Goal: Task Accomplishment & Management: Use online tool/utility

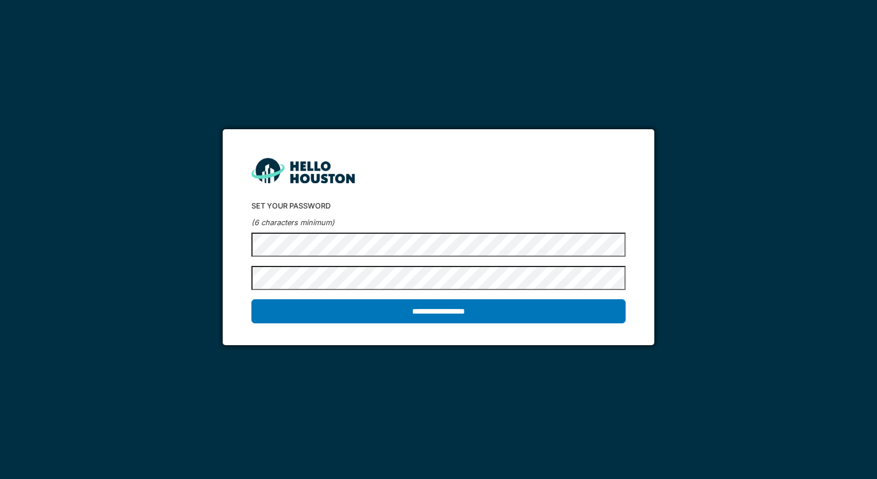
click at [251, 299] on input "**********" at bounding box center [438, 311] width 374 height 24
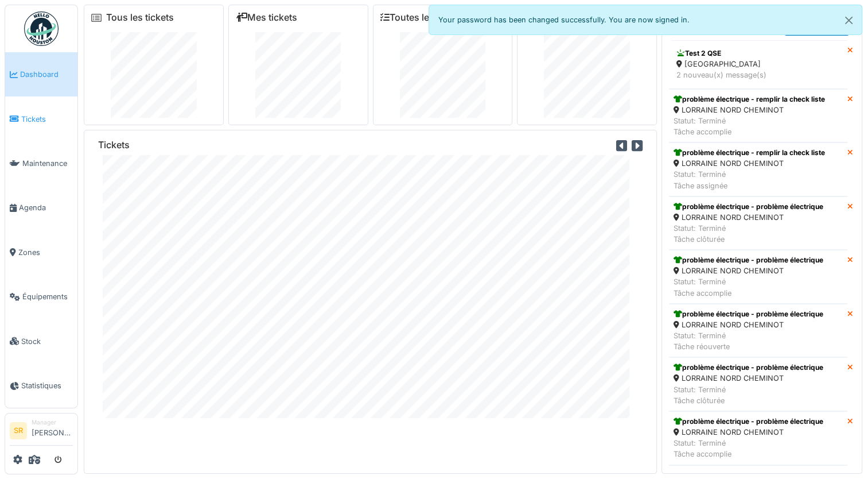
click at [51, 117] on span "Tickets" at bounding box center [47, 119] width 52 height 11
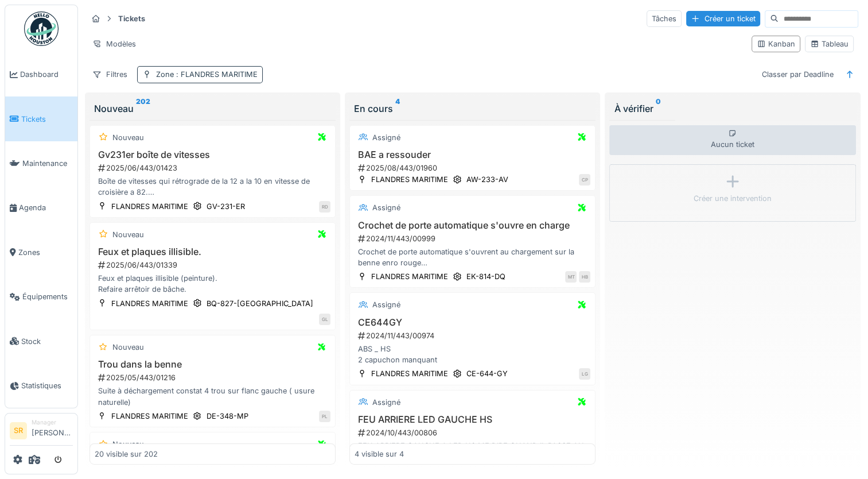
click at [203, 72] on span ": FLANDRES MARITIME" at bounding box center [216, 74] width 84 height 9
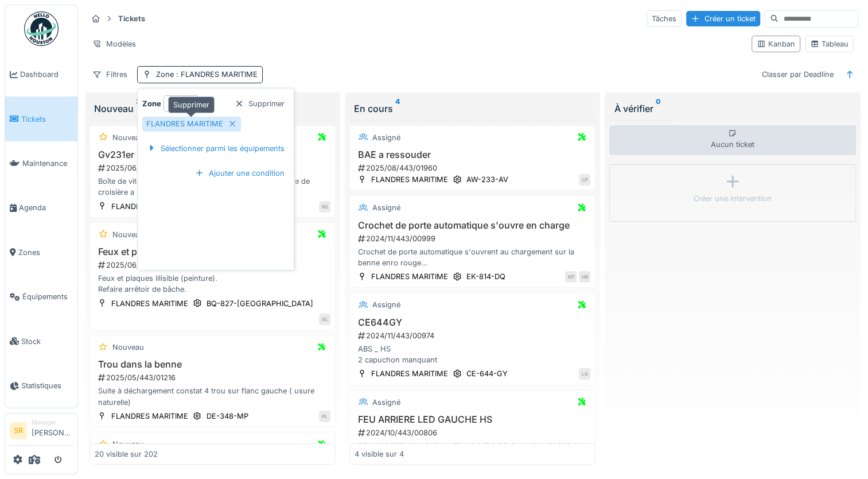
click at [231, 127] on div at bounding box center [232, 123] width 9 height 11
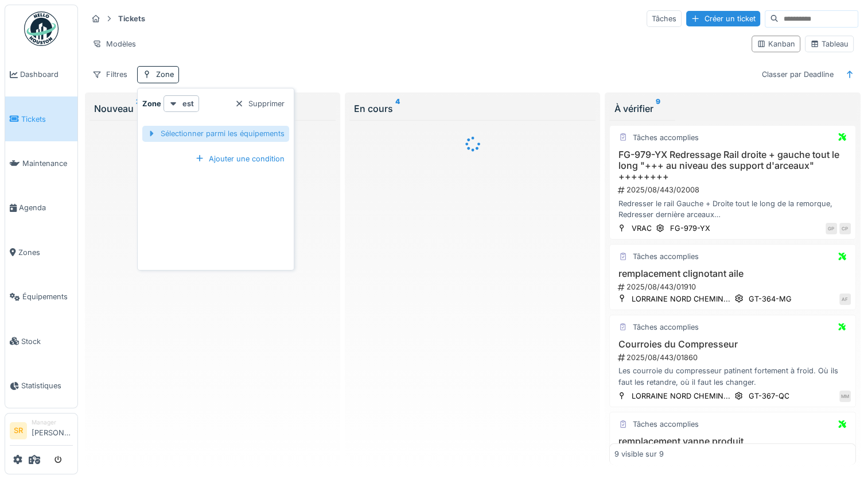
click at [236, 137] on div "Sélectionner parmi les équipements" at bounding box center [215, 133] width 147 height 15
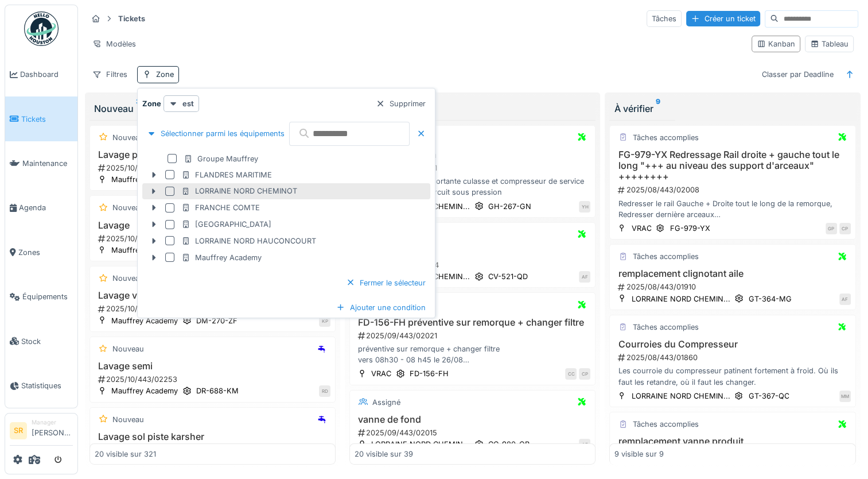
click at [170, 193] on div at bounding box center [169, 191] width 9 height 9
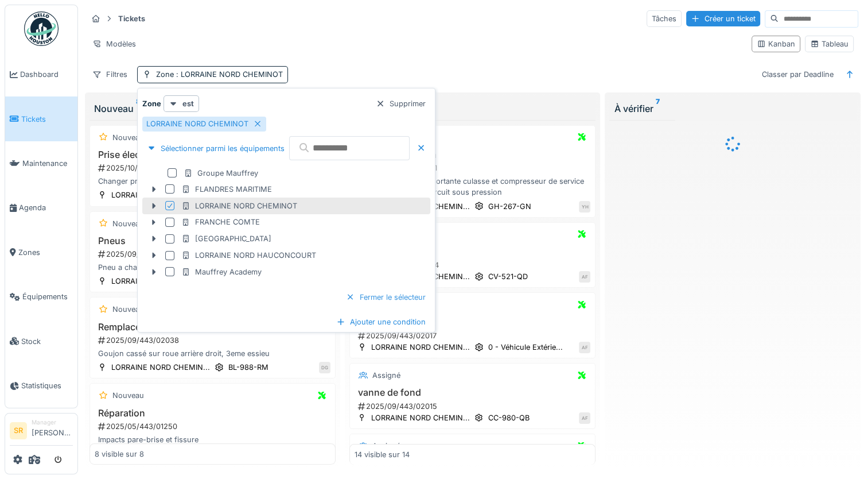
click at [430, 297] on div "Fermer le sélecteur" at bounding box center [386, 296] width 89 height 15
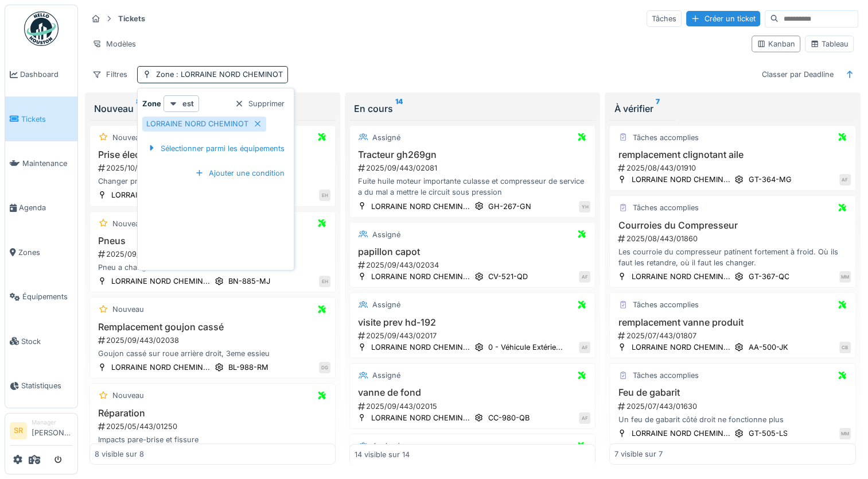
click at [422, 36] on div "Modèles" at bounding box center [414, 44] width 655 height 17
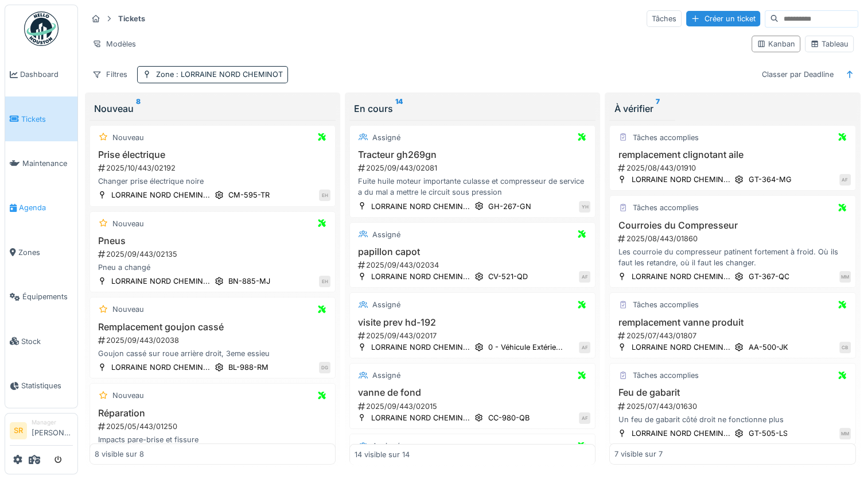
click at [42, 195] on link "Agenda" at bounding box center [41, 207] width 72 height 44
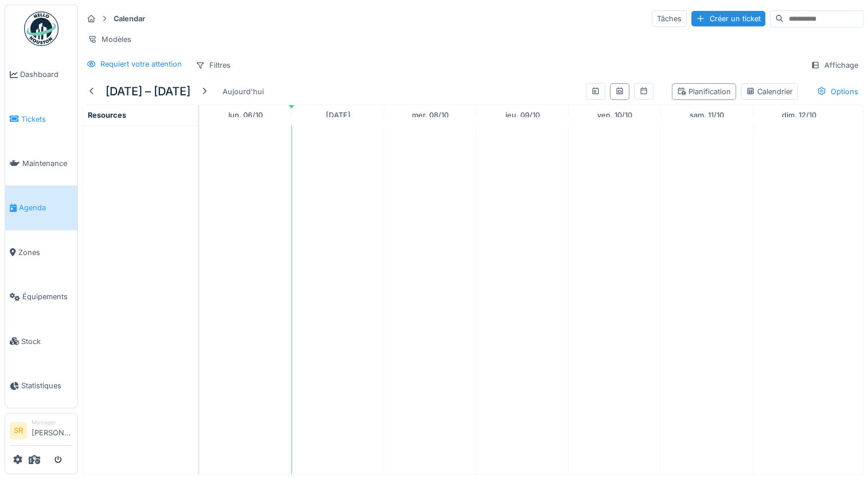
click at [41, 118] on span "Tickets" at bounding box center [47, 119] width 52 height 11
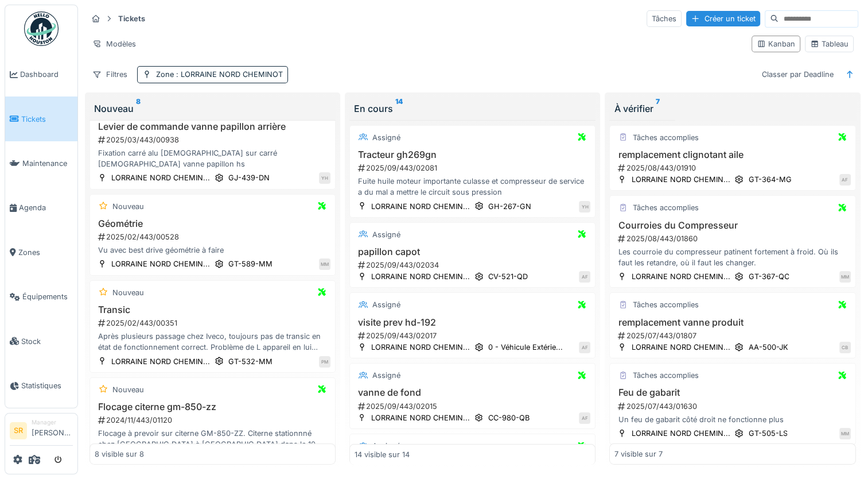
scroll to position [377, 0]
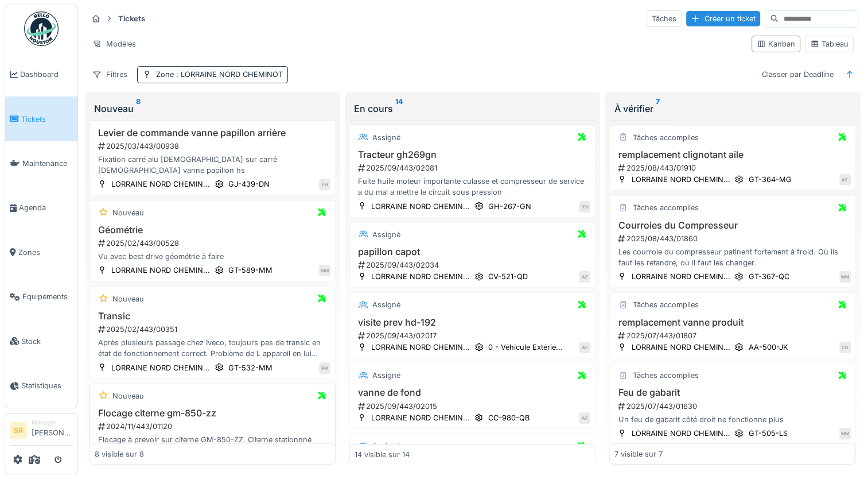
click at [199, 408] on h3 "Flocage citerne gm-850-zz" at bounding box center [213, 413] width 236 height 11
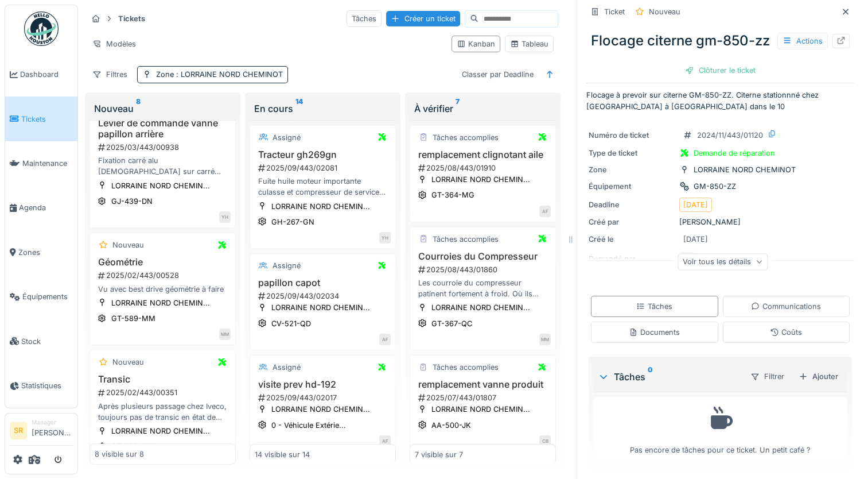
scroll to position [5, 0]
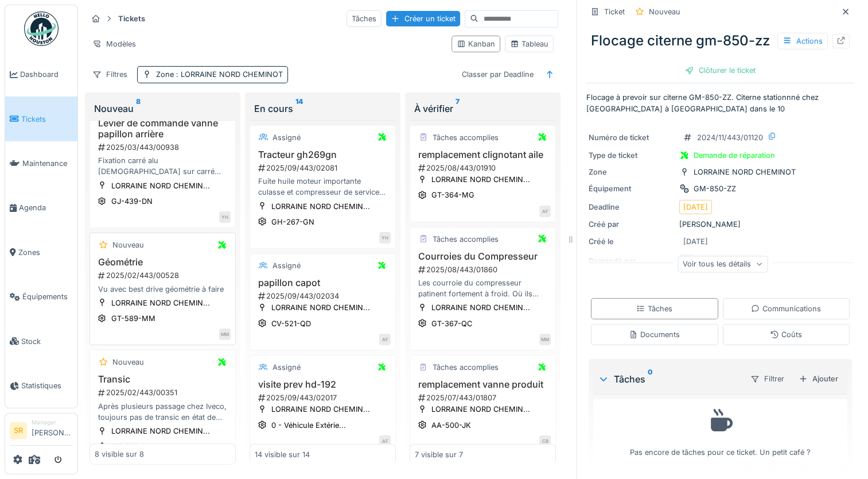
click at [152, 291] on div "Vu avec best drive géométrie à faire" at bounding box center [163, 289] width 136 height 11
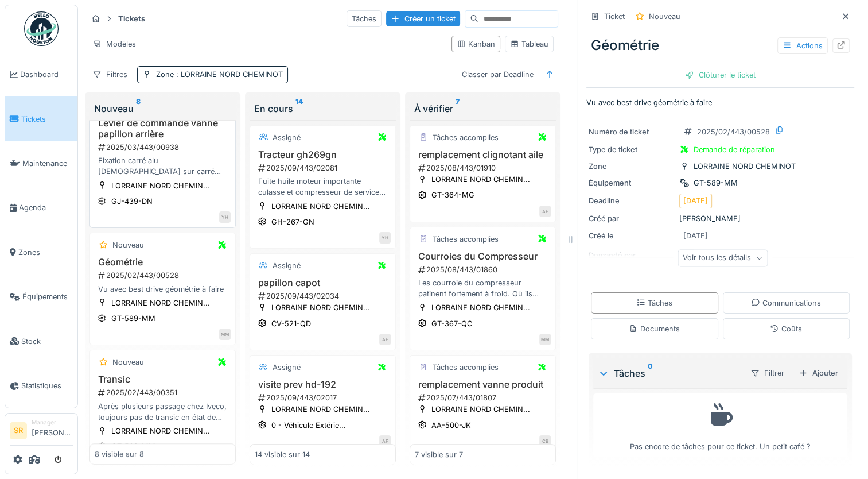
click at [190, 202] on div "LORRAINE NORD CHEMIN... GJ-439-DN" at bounding box center [163, 194] width 136 height 28
click at [154, 171] on div "Fixation carré alu femelle sur carré male vanne papillon hs" at bounding box center [163, 166] width 136 height 22
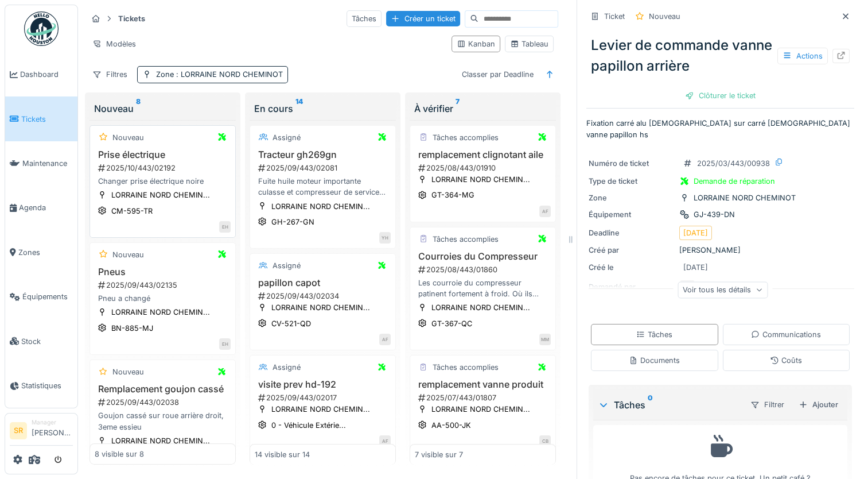
click at [171, 187] on div "Nouveau Prise électrique 2025/10/443/02192 Changer prise électrique noire LORRA…" at bounding box center [163, 181] width 146 height 112
click at [150, 177] on div "Changer prise électrique noire" at bounding box center [163, 181] width 136 height 11
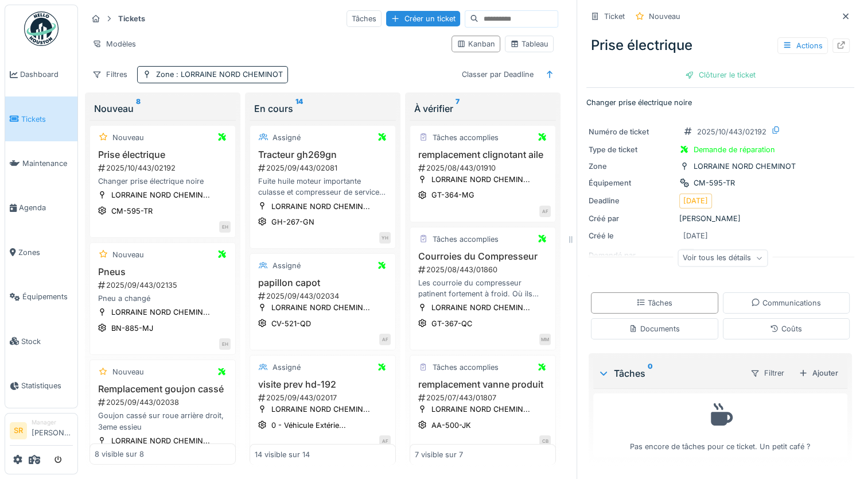
scroll to position [9, 0]
click at [713, 252] on div "Voir tous les détails" at bounding box center [723, 258] width 90 height 17
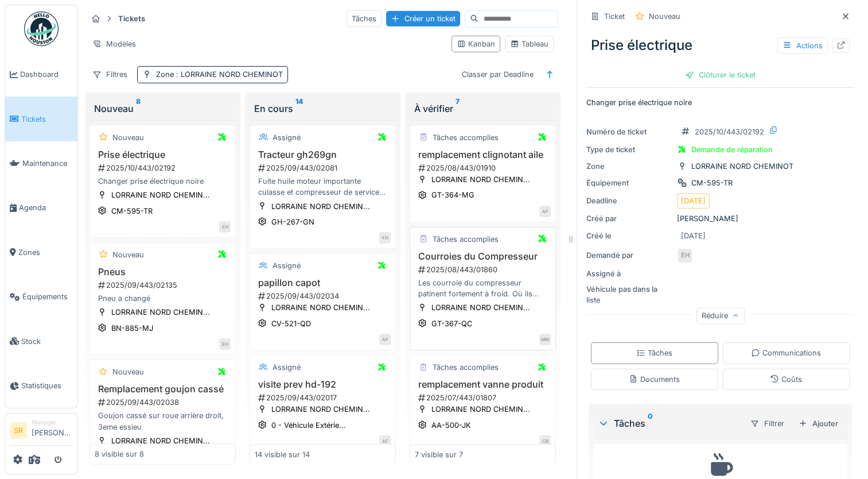
scroll to position [0, 0]
click at [476, 156] on h3 "remplacement clignotant aile" at bounding box center [483, 154] width 136 height 11
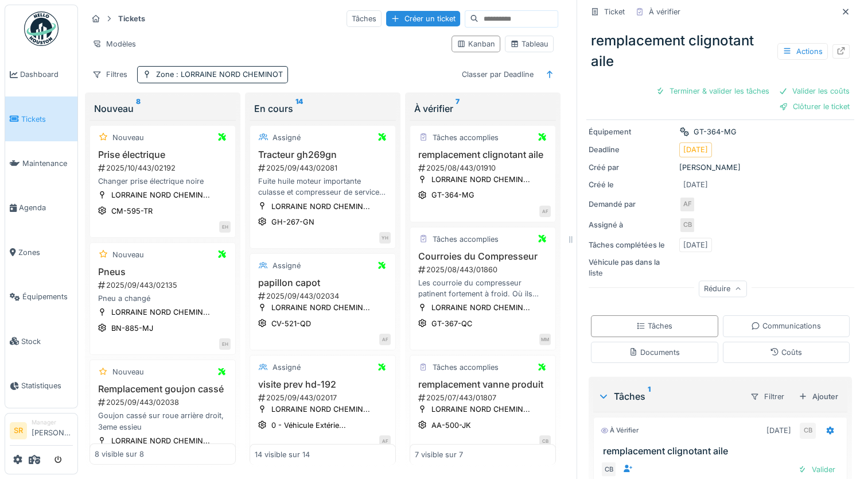
scroll to position [54, 0]
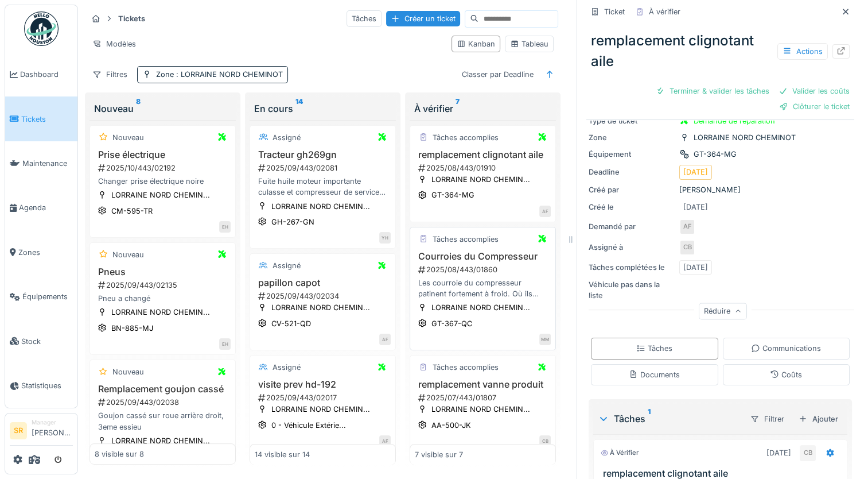
click at [436, 275] on div "2025/08/443/01860" at bounding box center [484, 269] width 134 height 11
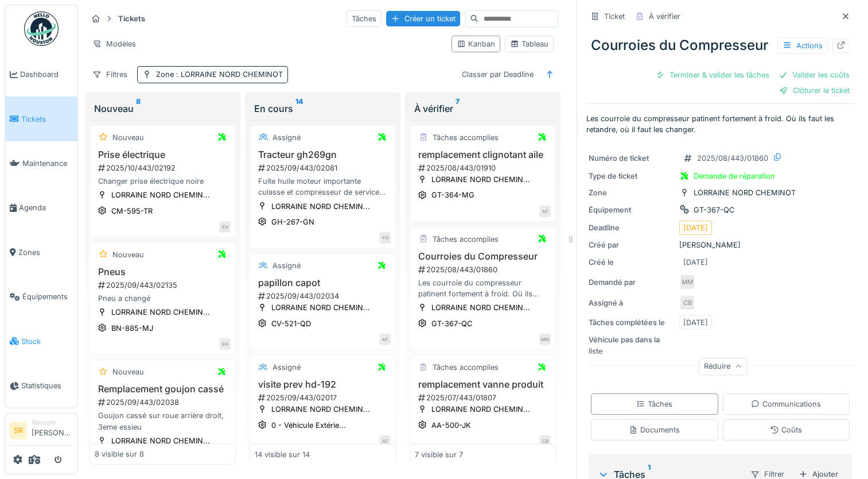
click at [23, 336] on span "Stock" at bounding box center [47, 341] width 52 height 11
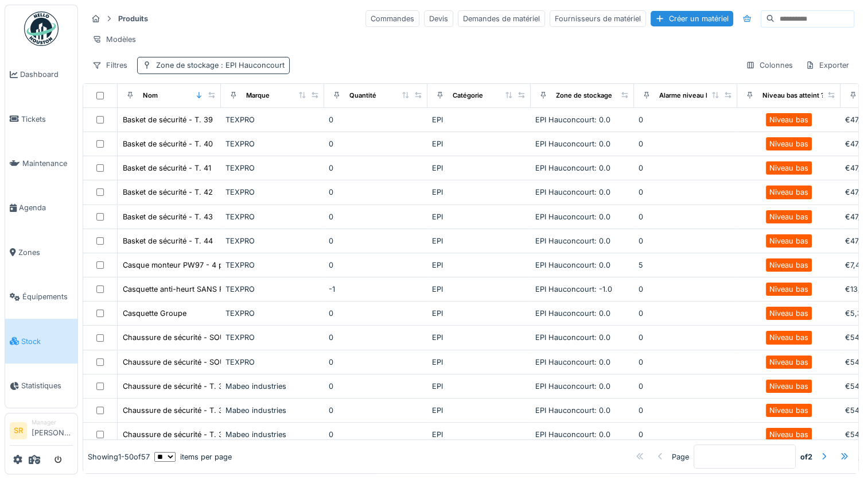
click at [209, 71] on div "Zone de stockage : EPI Hauconcourt" at bounding box center [220, 65] width 129 height 11
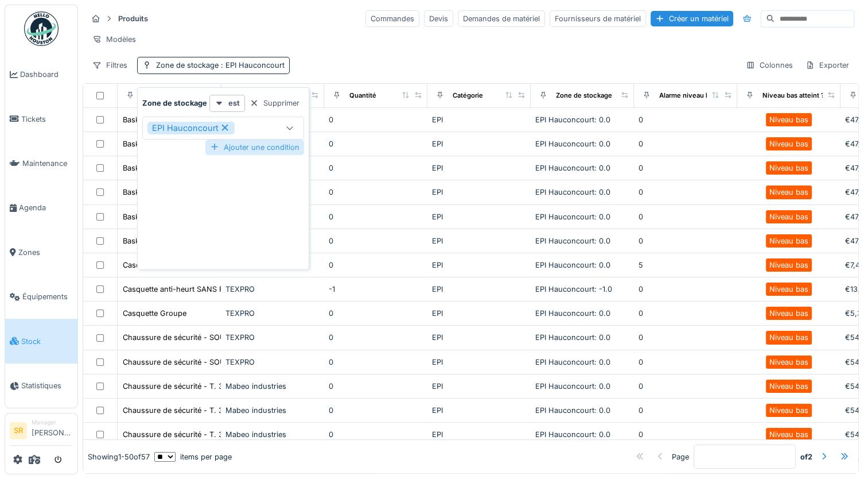
click at [226, 147] on div "Ajouter une condition" at bounding box center [254, 146] width 99 height 15
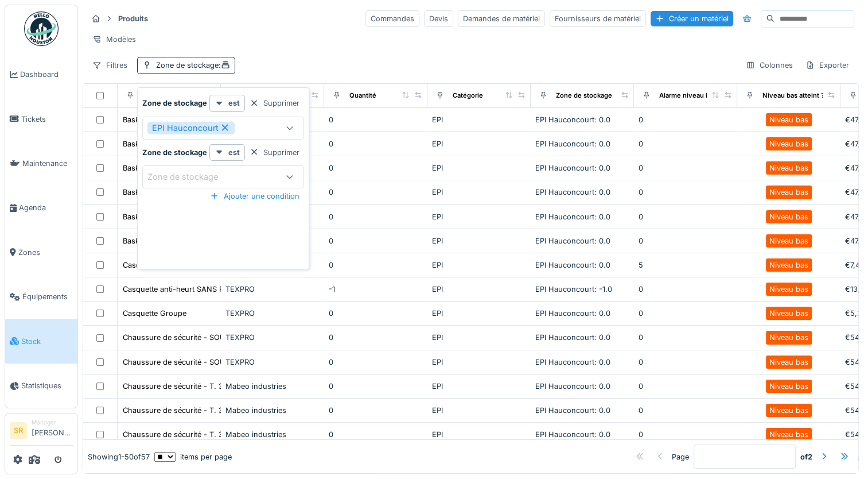
click at [288, 178] on icon at bounding box center [289, 176] width 9 height 7
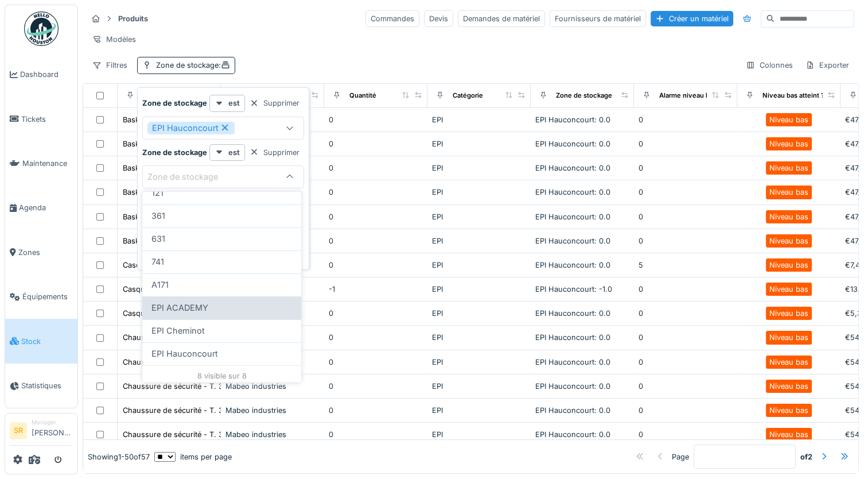
scroll to position [74, 0]
click at [211, 304] on div "EPI ACADEMY" at bounding box center [222, 304] width 141 height 13
type input "*****"
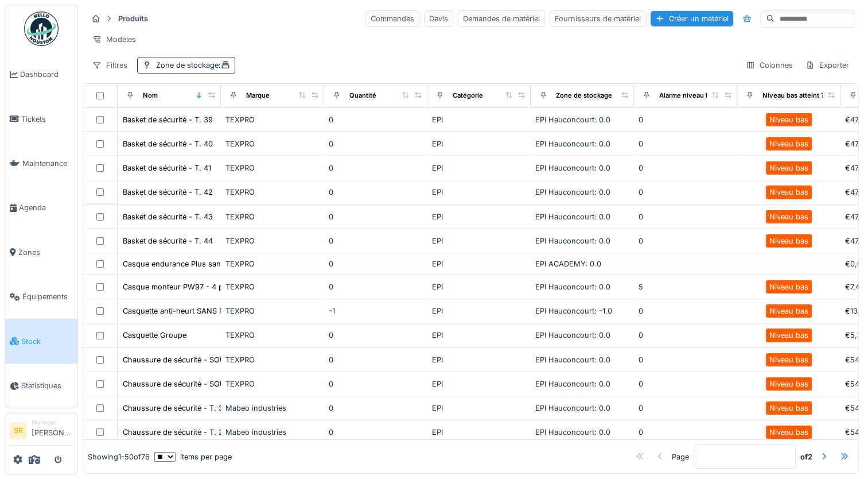
click at [368, 60] on div "Produits Commandes Devis Demandes de matériel Fournisseurs de matériel Créer un…" at bounding box center [471, 42] width 777 height 74
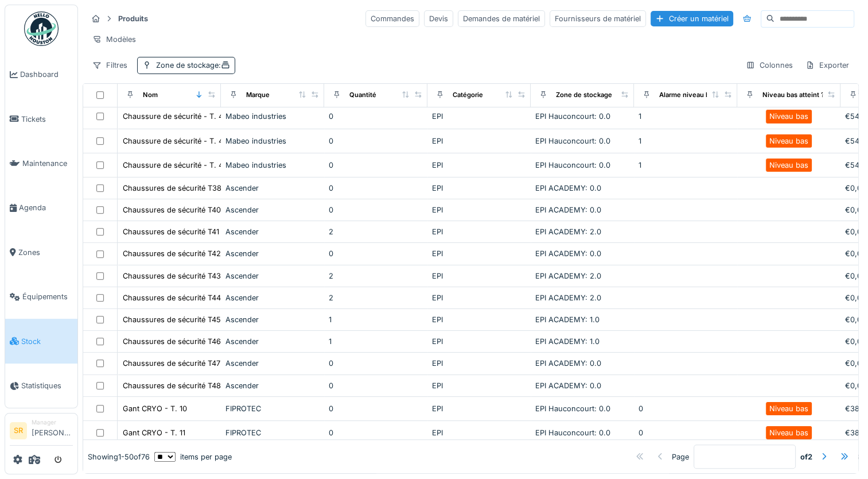
scroll to position [459, 0]
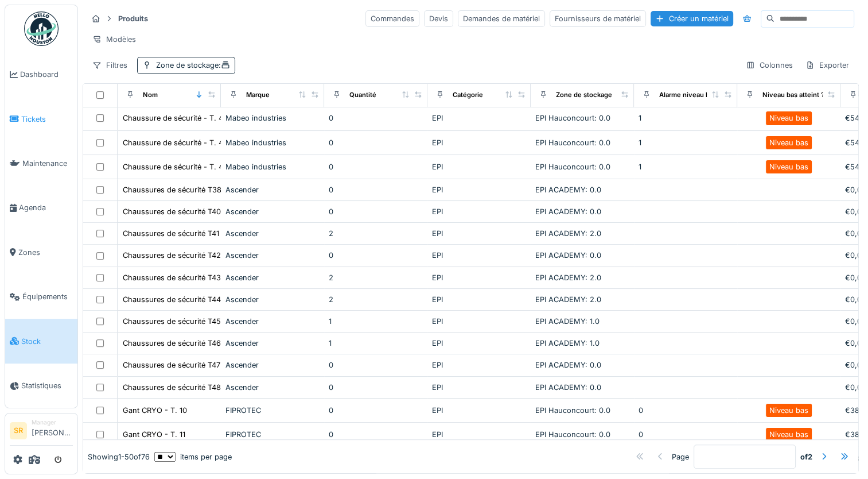
click at [31, 115] on span "Tickets" at bounding box center [47, 119] width 52 height 11
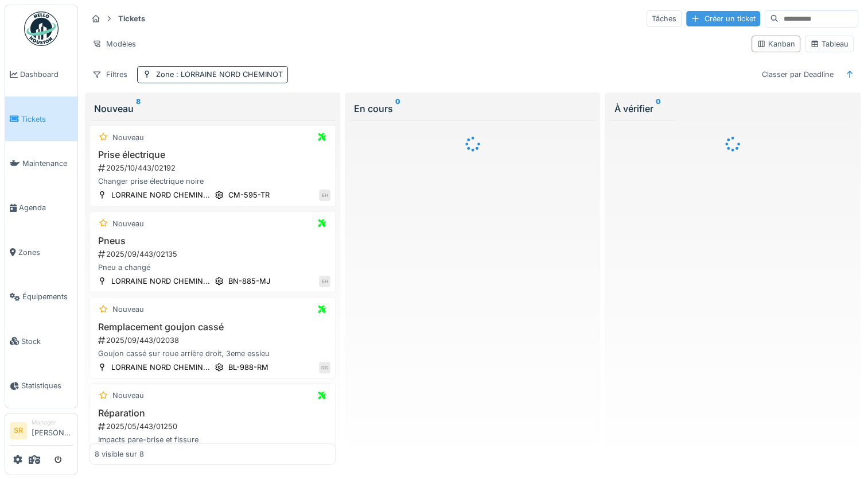
click at [709, 20] on div "Créer un ticket" at bounding box center [723, 18] width 74 height 15
